Goal: Task Accomplishment & Management: Manage account settings

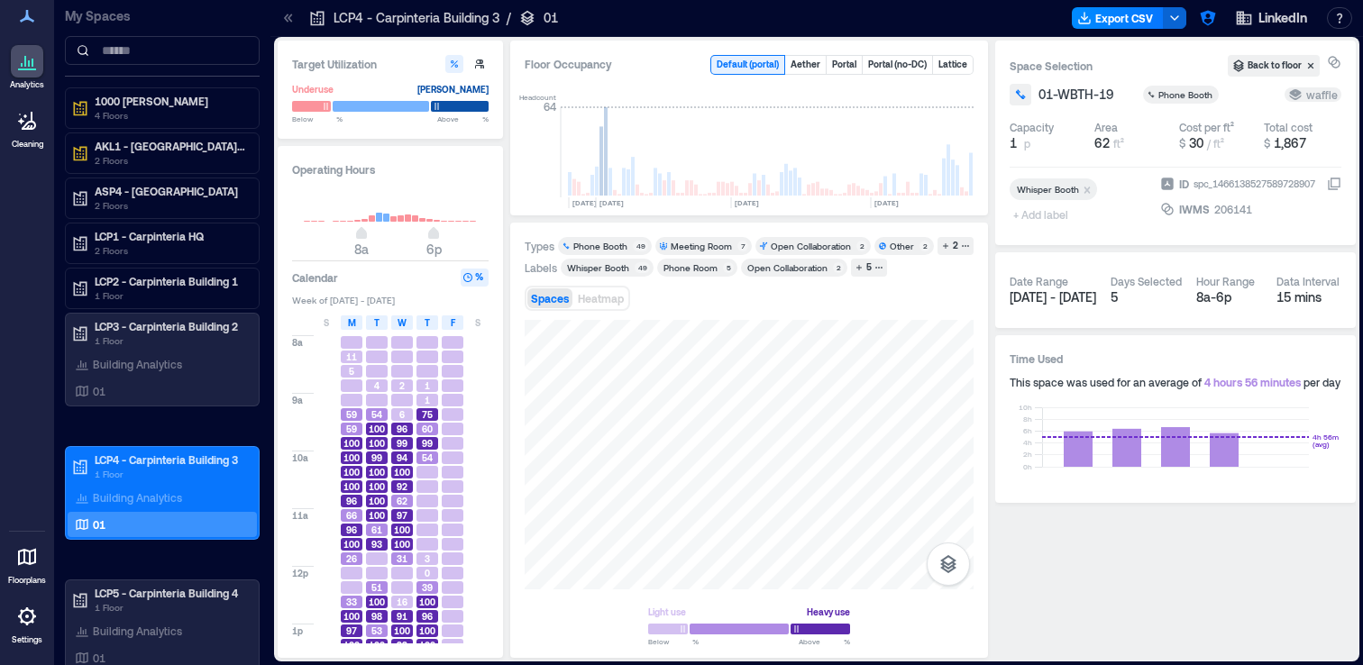
scroll to position [0, 4202]
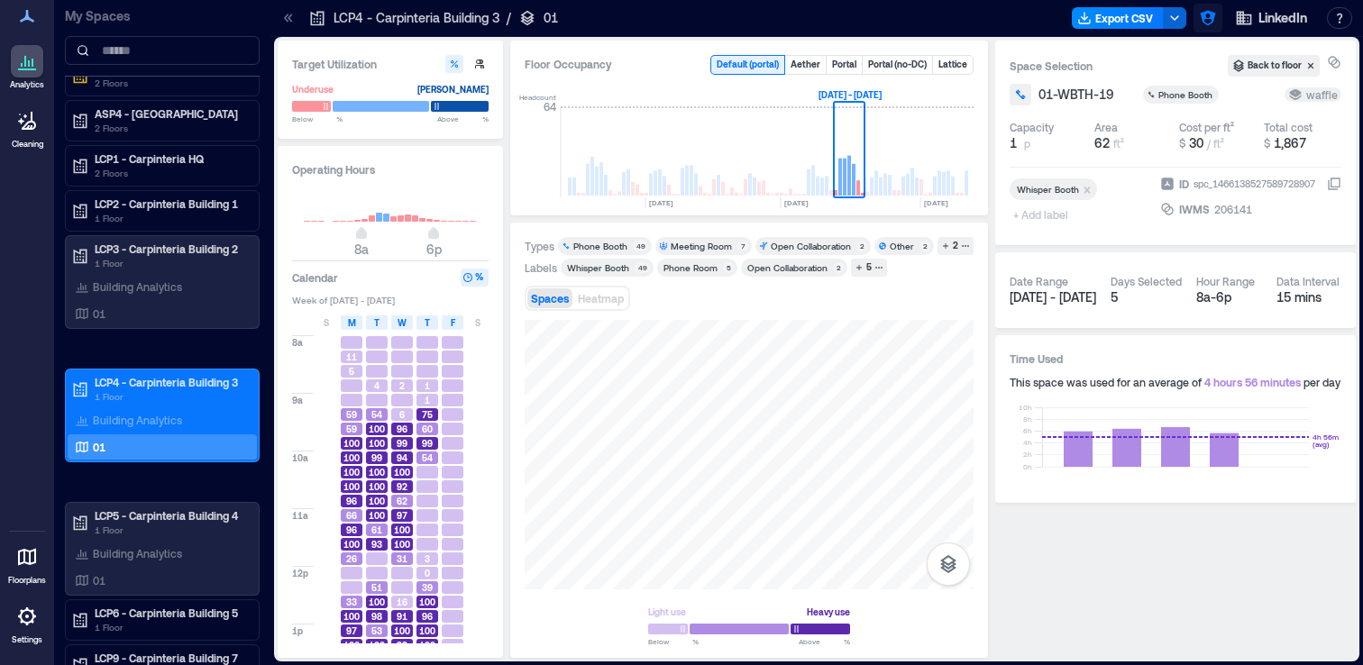
click at [1212, 17] on icon "button" at bounding box center [1207, 18] width 15 height 15
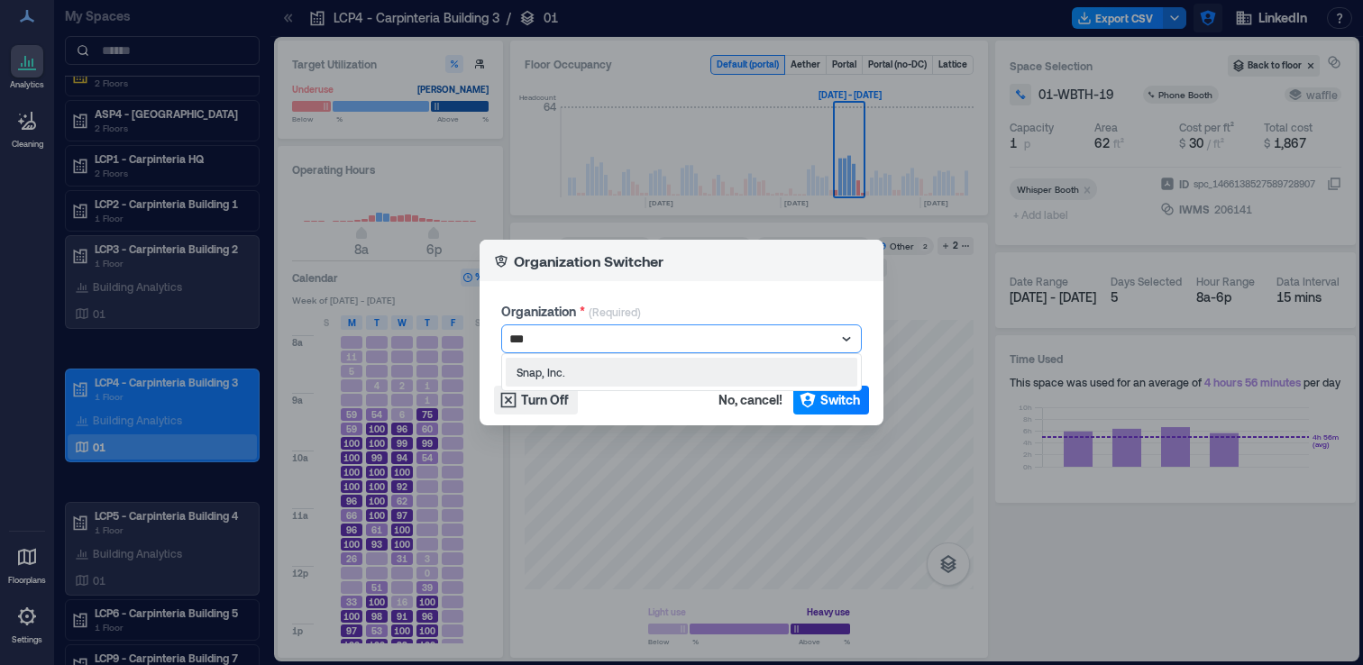
type input "****"
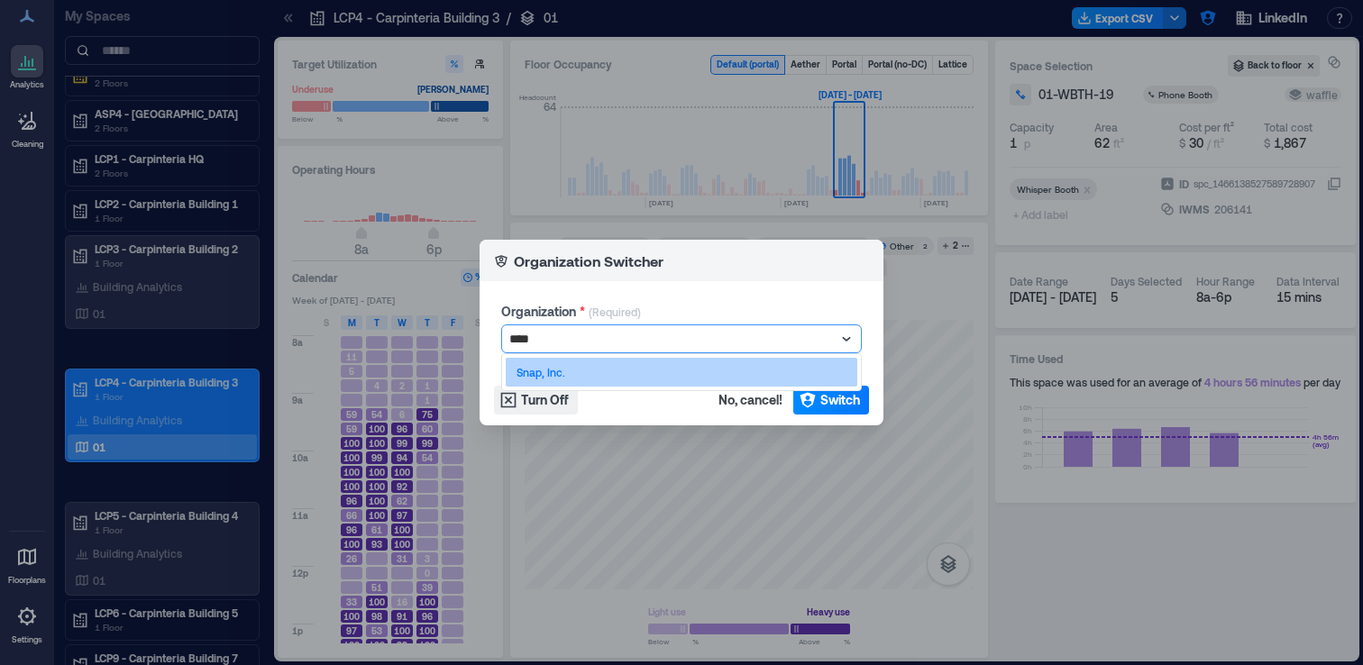
click at [800, 370] on div "Snap, Inc." at bounding box center [682, 372] width 352 height 29
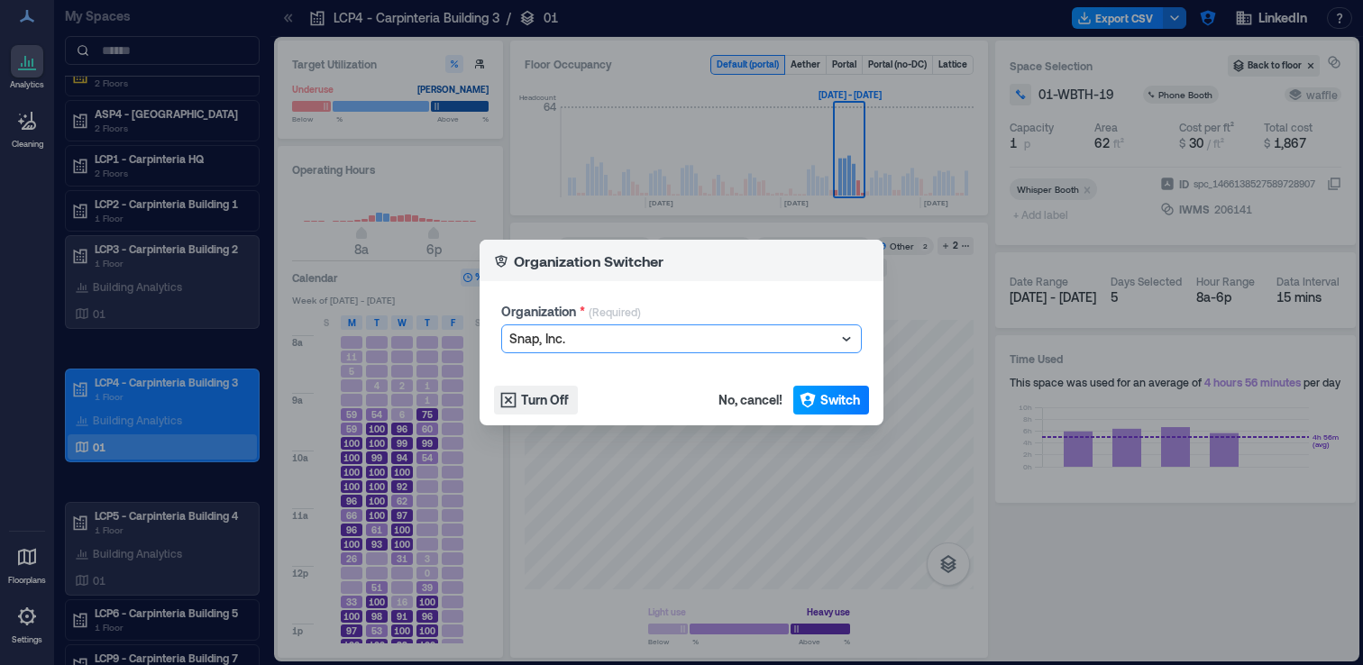
click at [831, 399] on span "Switch" at bounding box center [841, 400] width 40 height 18
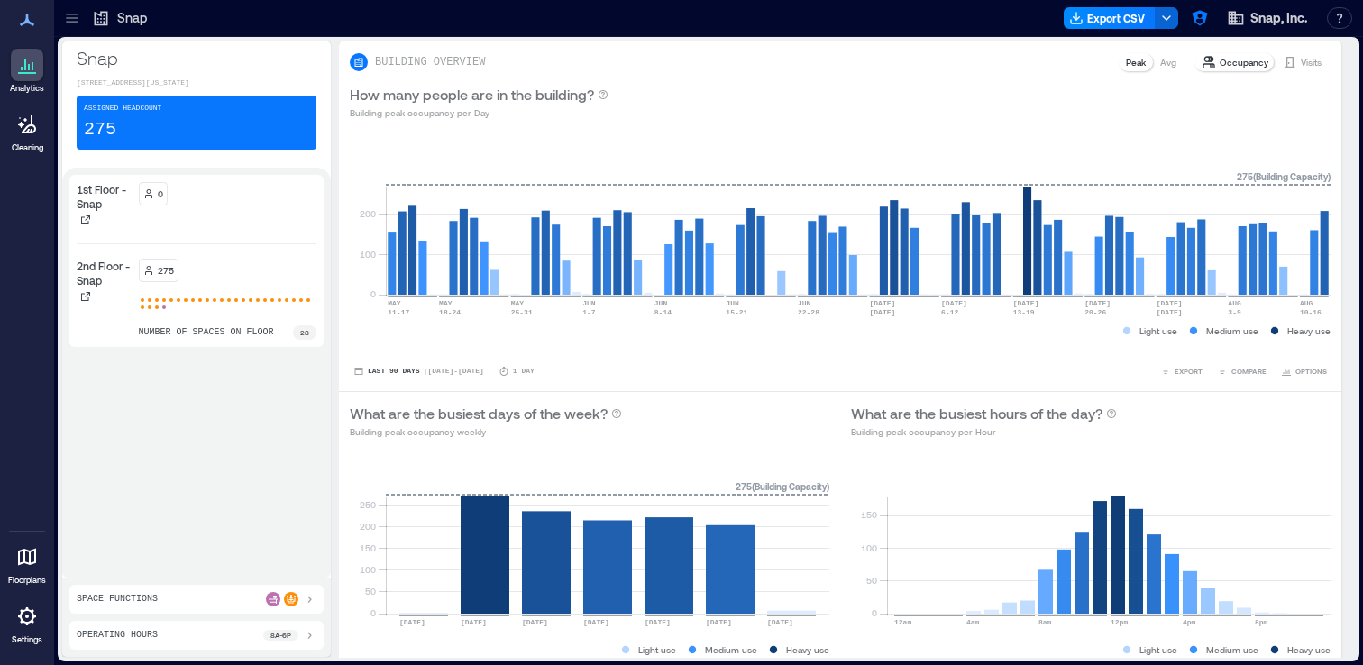
click at [76, 21] on icon at bounding box center [72, 22] width 12 height 2
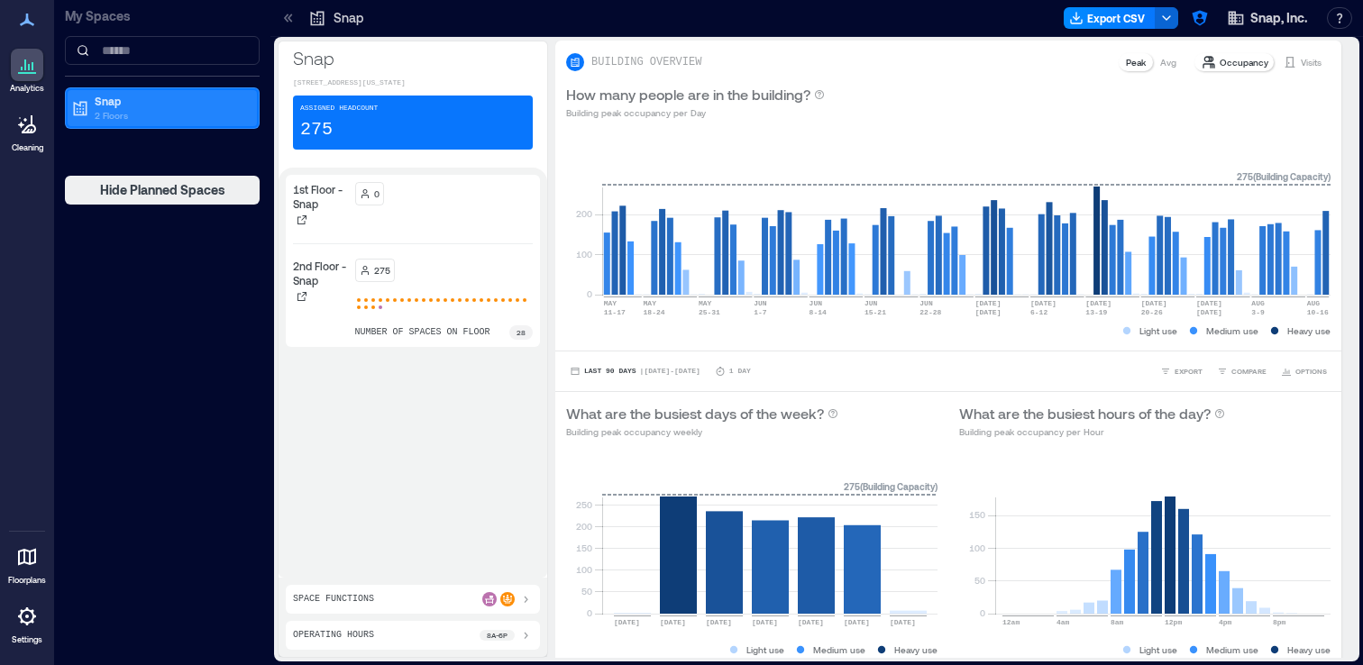
click at [109, 118] on p "2 Floors" at bounding box center [170, 115] width 151 height 14
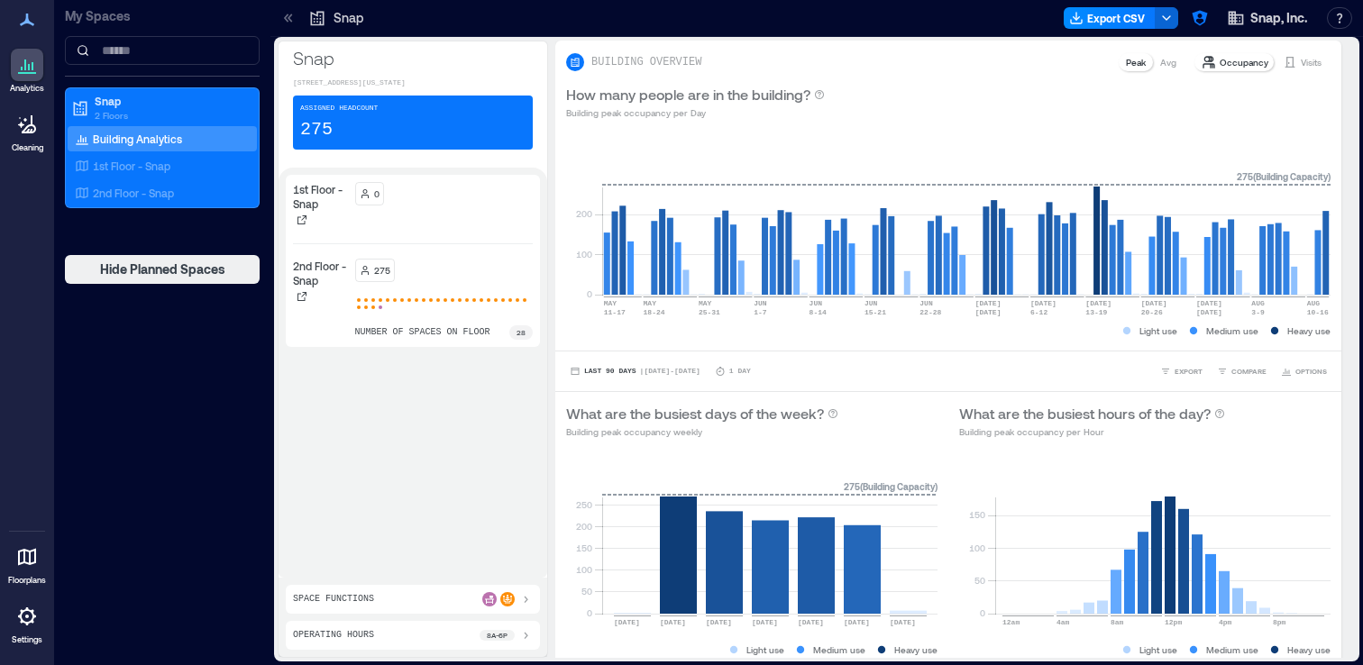
click at [31, 564] on icon at bounding box center [27, 557] width 18 height 17
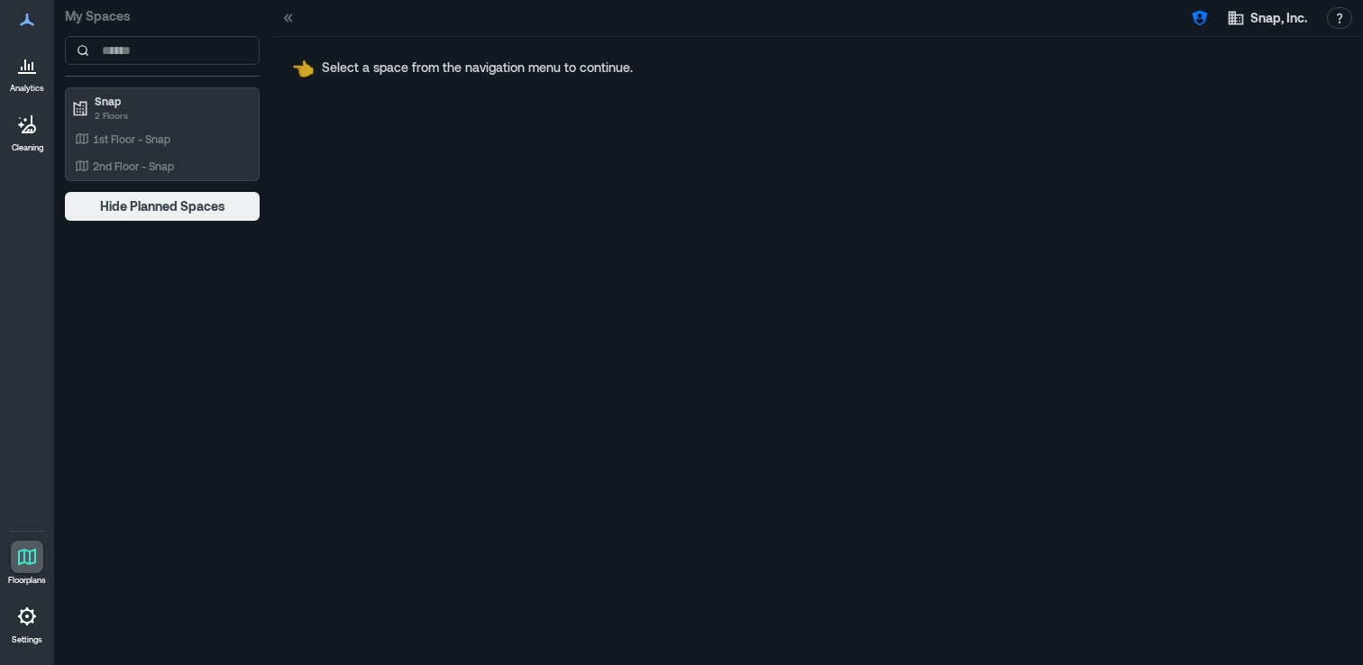
click at [32, 621] on icon at bounding box center [27, 617] width 18 height 18
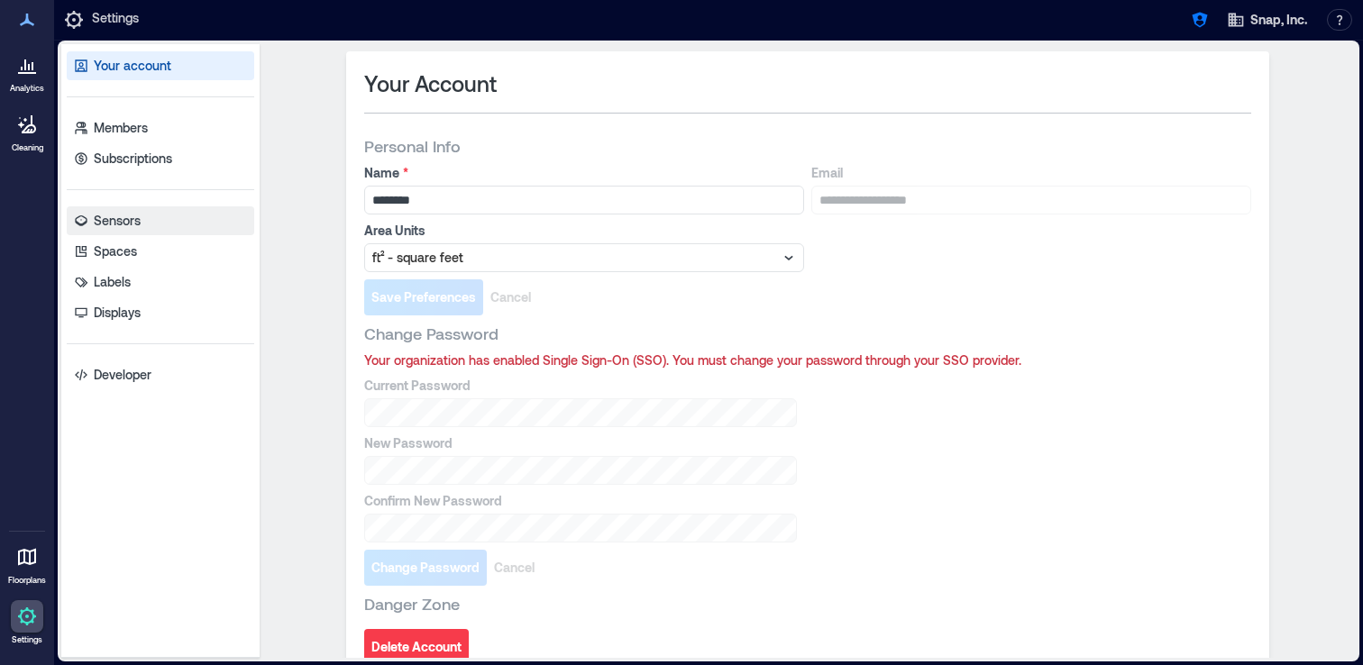
click at [164, 217] on link "Sensors" at bounding box center [161, 221] width 188 height 29
